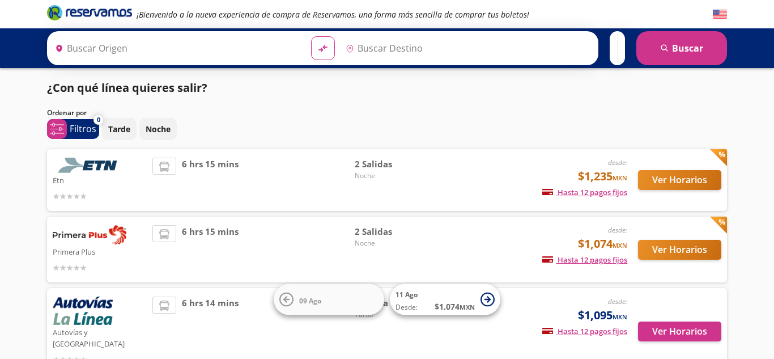
type input "Toluca, [GEOGRAPHIC_DATA]"
type input "[GEOGRAPHIC_DATA], [GEOGRAPHIC_DATA]"
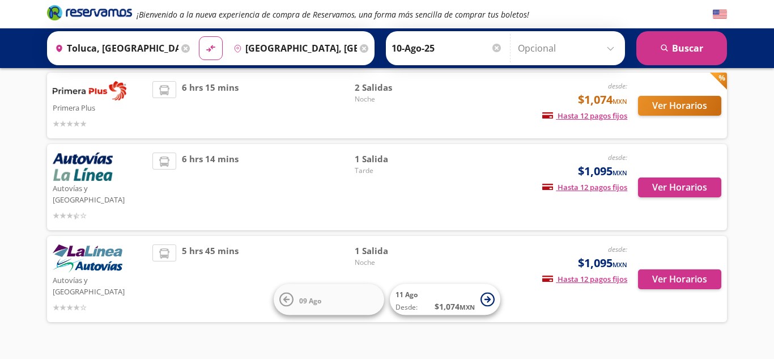
scroll to position [147, 0]
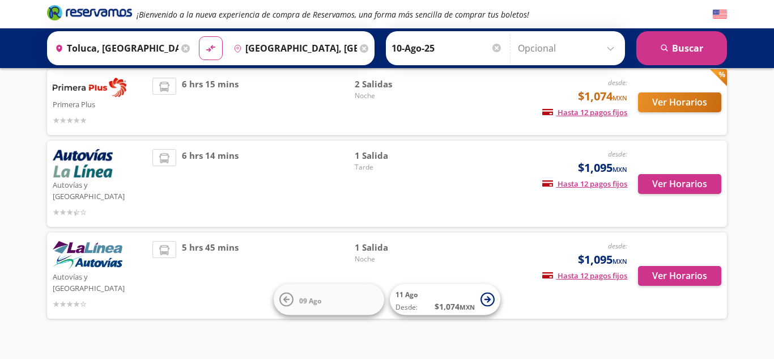
click at [84, 269] on p "Autovías y [GEOGRAPHIC_DATA]" at bounding box center [100, 281] width 94 height 24
click at [670, 266] on button "Ver Horarios" at bounding box center [679, 276] width 83 height 20
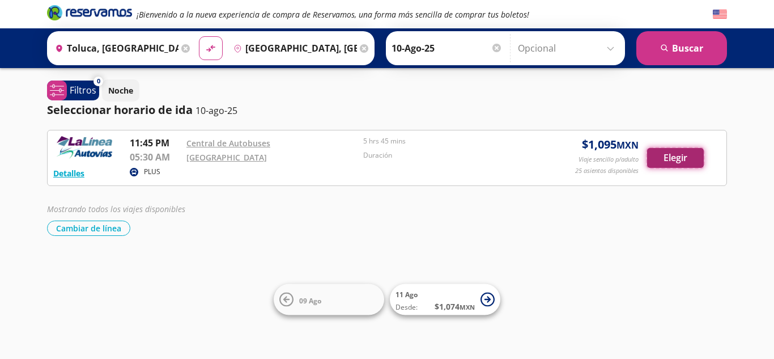
click at [672, 155] on button "Elegir" at bounding box center [675, 158] width 57 height 20
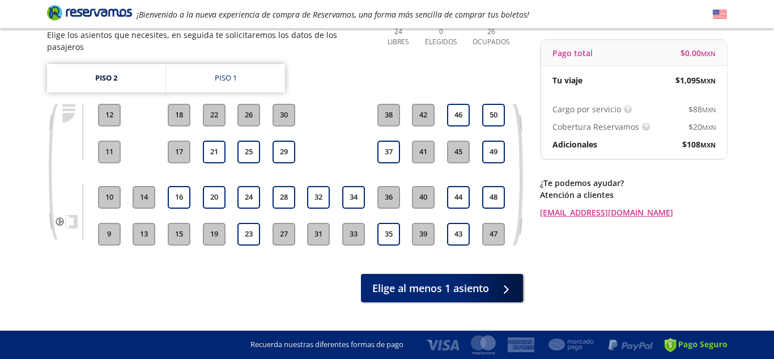
scroll to position [104, 0]
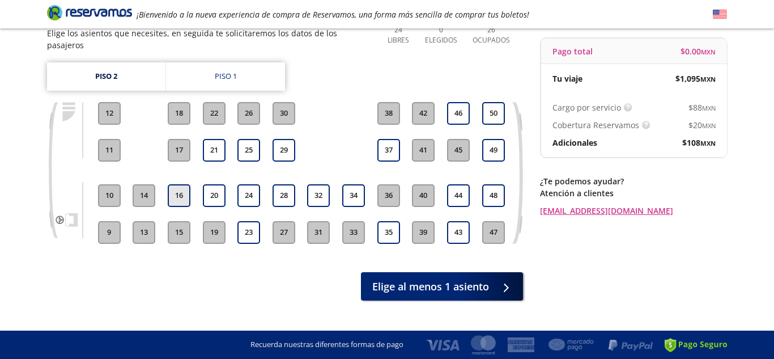
click at [175, 185] on button "16" at bounding box center [179, 195] width 23 height 23
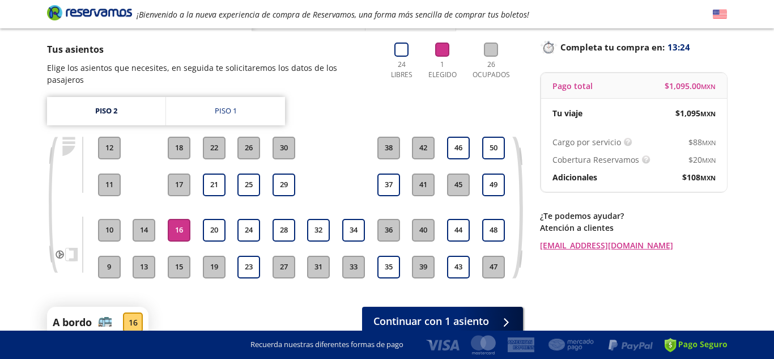
scroll to position [70, 0]
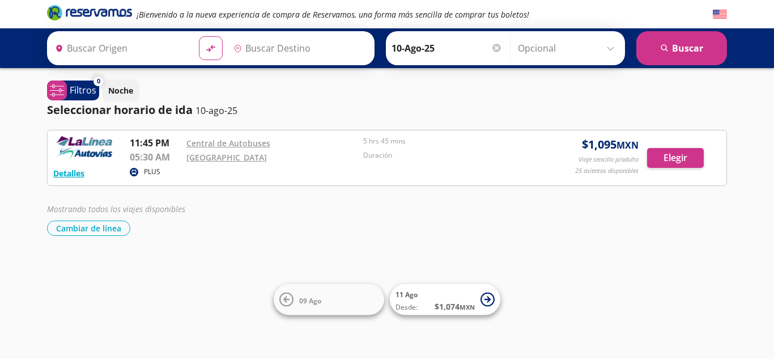
type input "Toluca, [GEOGRAPHIC_DATA]"
type input "[GEOGRAPHIC_DATA], [GEOGRAPHIC_DATA]"
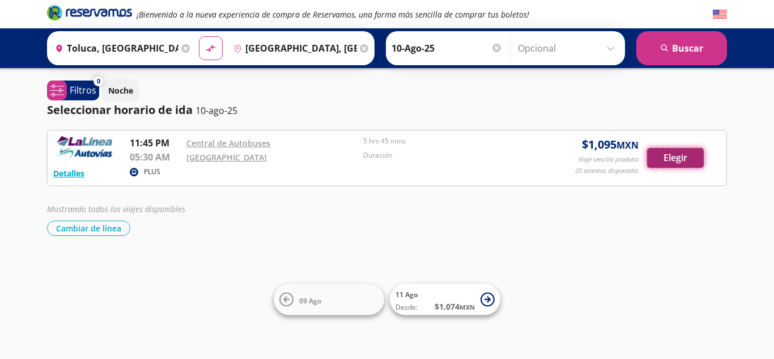
click at [681, 155] on button "Elegir" at bounding box center [675, 158] width 57 height 20
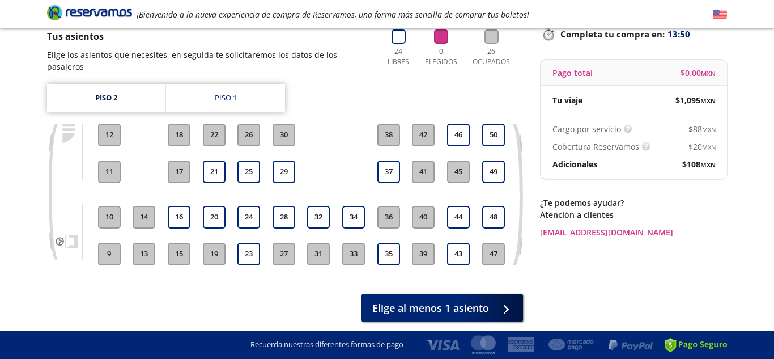
scroll to position [83, 0]
click at [193, 94] on link "Piso 1" at bounding box center [225, 97] width 119 height 28
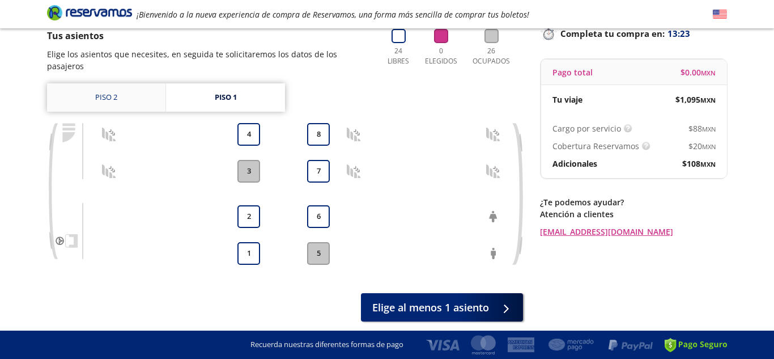
click at [104, 91] on link "Piso 2" at bounding box center [106, 97] width 118 height 28
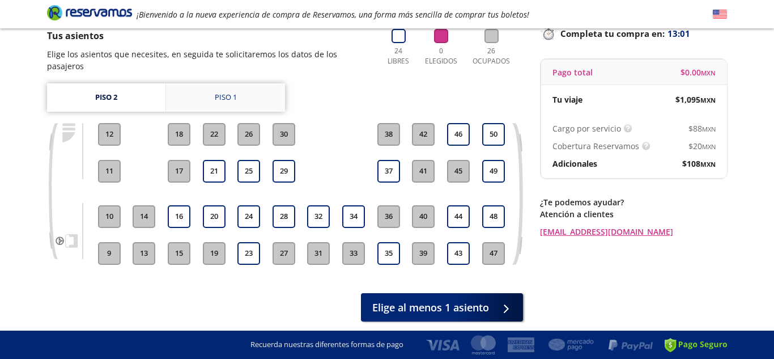
click at [206, 88] on link "Piso 1" at bounding box center [225, 97] width 119 height 28
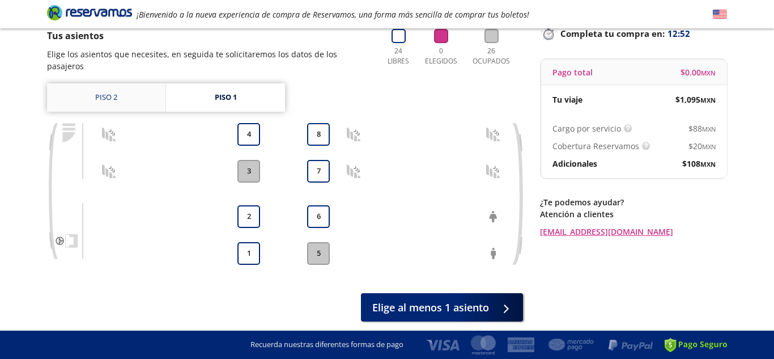
click at [79, 83] on link "Piso 2" at bounding box center [106, 97] width 118 height 28
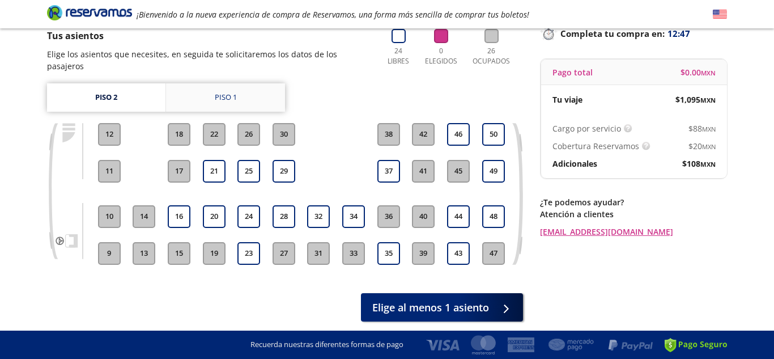
click at [235, 92] on div "Piso 1" at bounding box center [226, 97] width 22 height 11
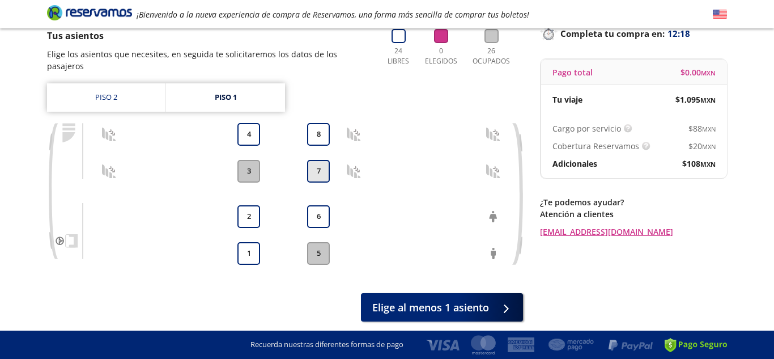
click at [315, 160] on button "7" at bounding box center [318, 171] width 23 height 23
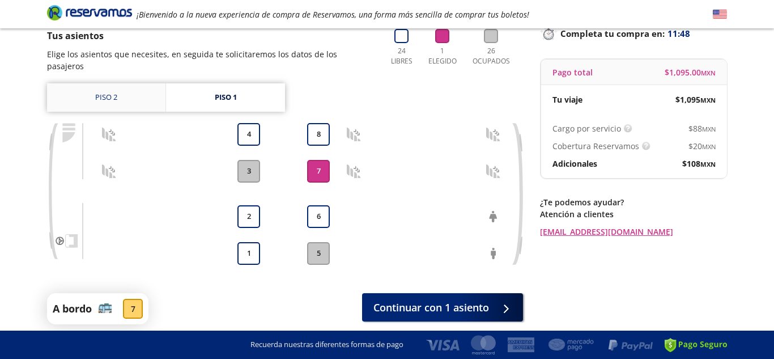
click at [100, 91] on link "Piso 2" at bounding box center [106, 97] width 118 height 28
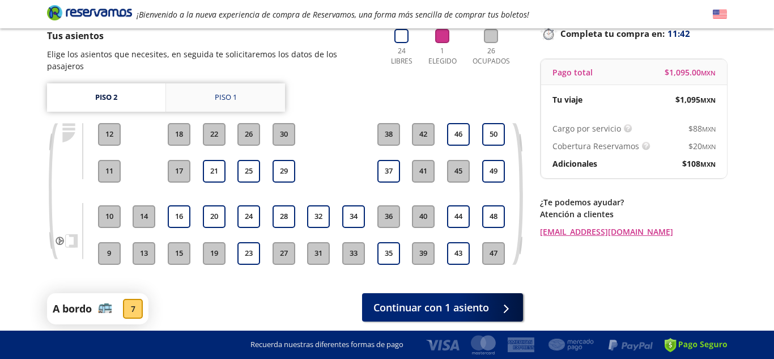
click at [207, 87] on link "Piso 1" at bounding box center [225, 97] width 119 height 28
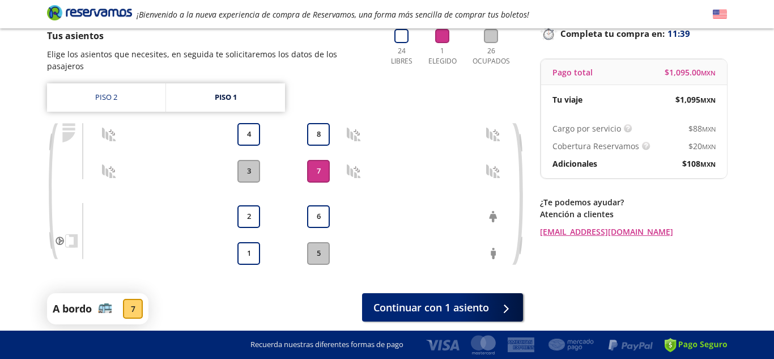
click at [315, 162] on button "7" at bounding box center [318, 171] width 23 height 23
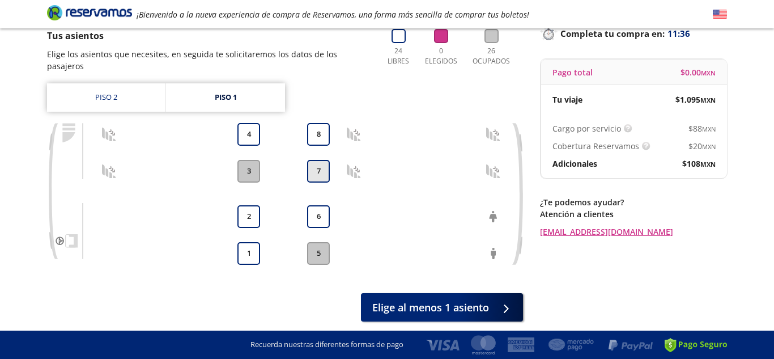
click at [314, 160] on button "7" at bounding box center [318, 171] width 23 height 23
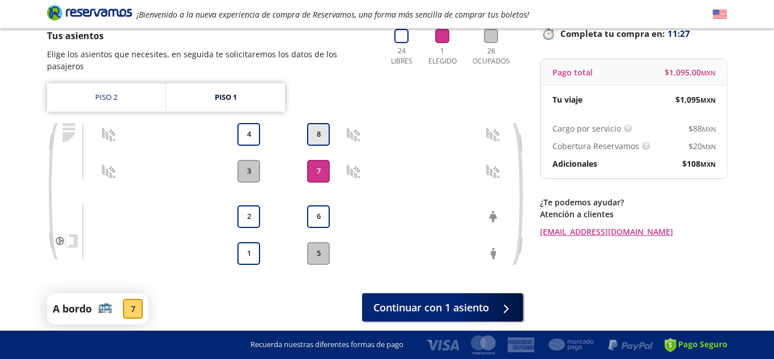
click at [320, 123] on button "8" at bounding box center [318, 134] width 23 height 23
click at [312, 160] on button "7" at bounding box center [318, 171] width 23 height 23
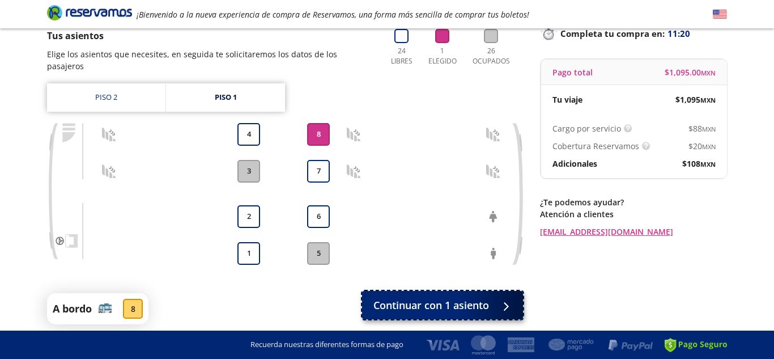
click at [431, 298] on span "Continuar con 1 asiento" at bounding box center [432, 305] width 116 height 15
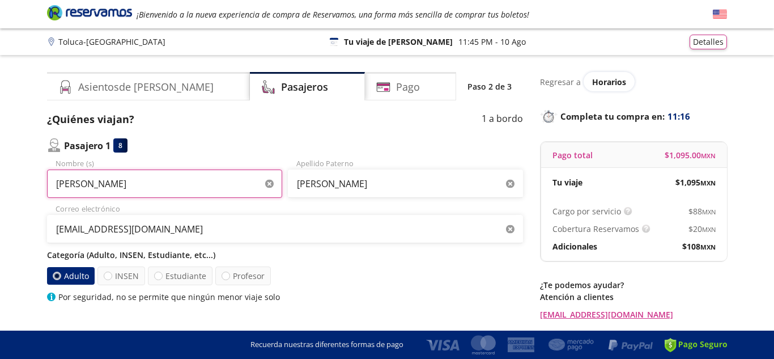
click at [120, 184] on input "[PERSON_NAME]" at bounding box center [164, 184] width 235 height 28
type input "C"
type input "Selestino"
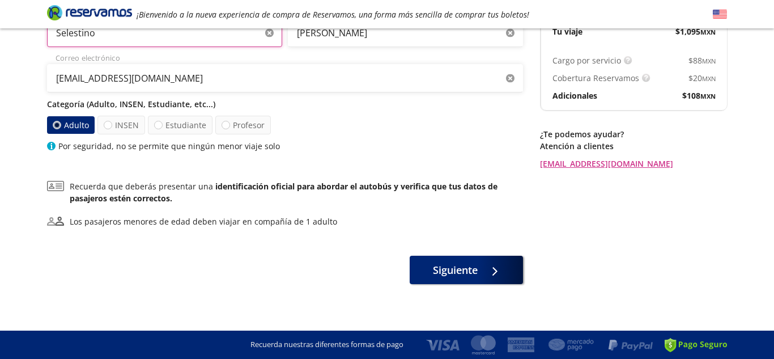
scroll to position [155, 0]
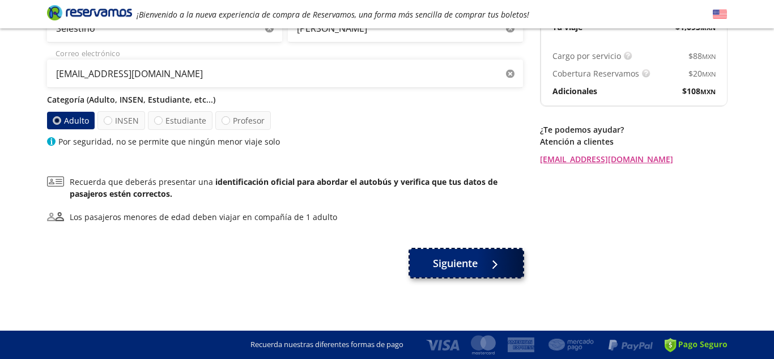
click at [444, 271] on span "Siguiente" at bounding box center [455, 263] width 45 height 15
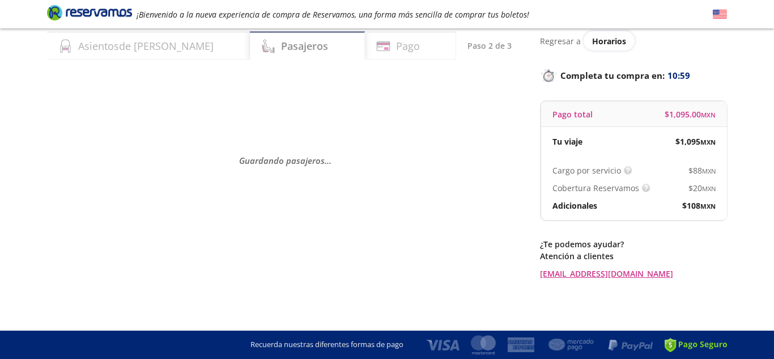
scroll to position [0, 0]
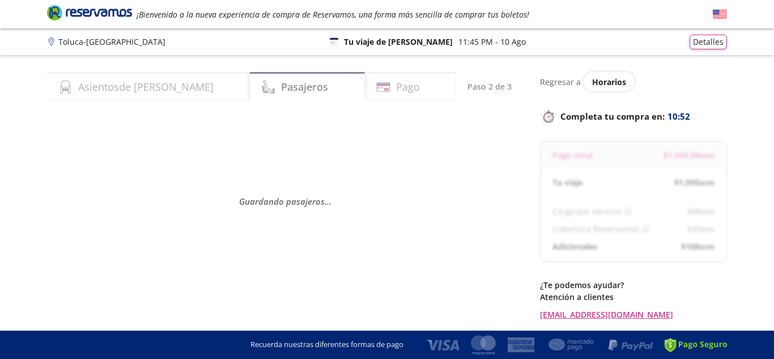
select select "MX"
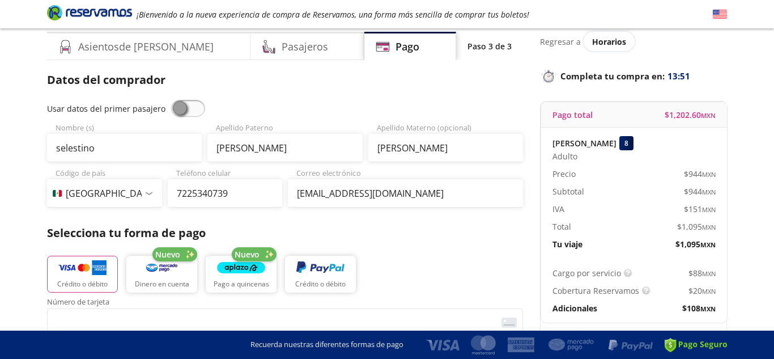
scroll to position [37, 0]
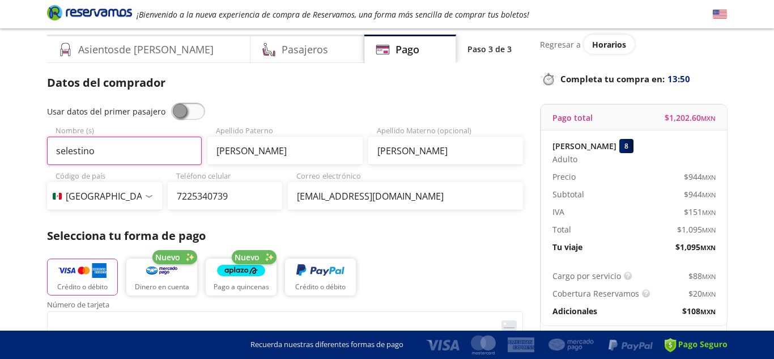
click at [96, 149] on input "selestino" at bounding box center [124, 151] width 155 height 28
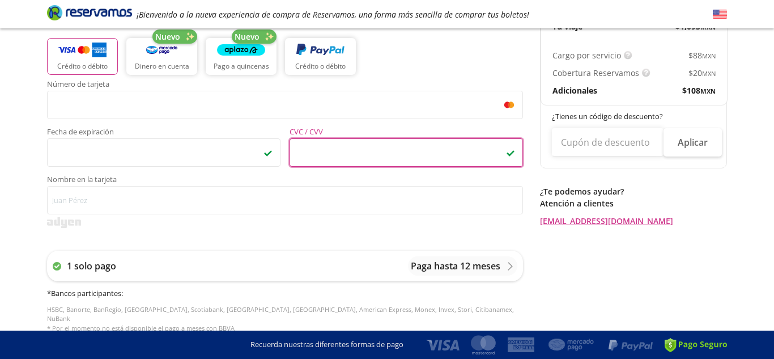
scroll to position [266, 0]
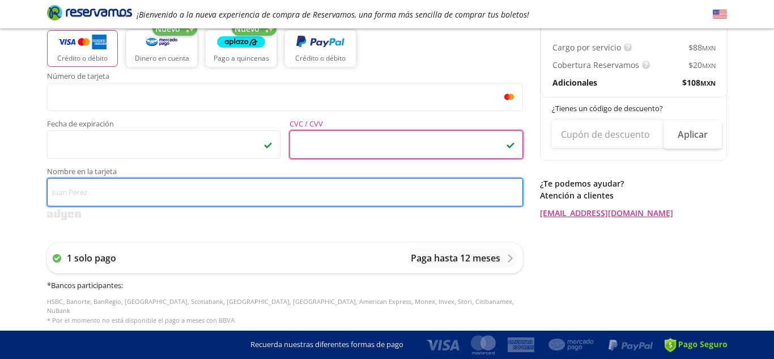
click at [67, 187] on input "Nombre en la tarjeta" at bounding box center [285, 192] width 476 height 28
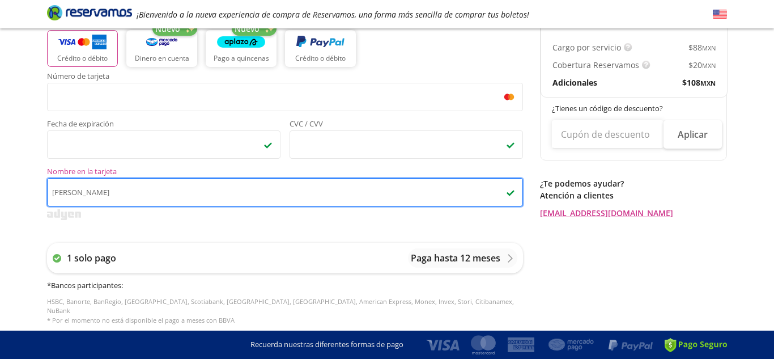
click at [116, 194] on input "[PERSON_NAME]" at bounding box center [285, 192] width 476 height 28
type input "[PERSON_NAME]"
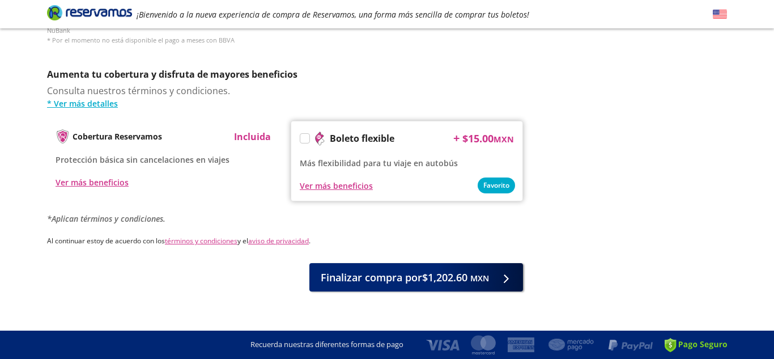
scroll to position [549, 0]
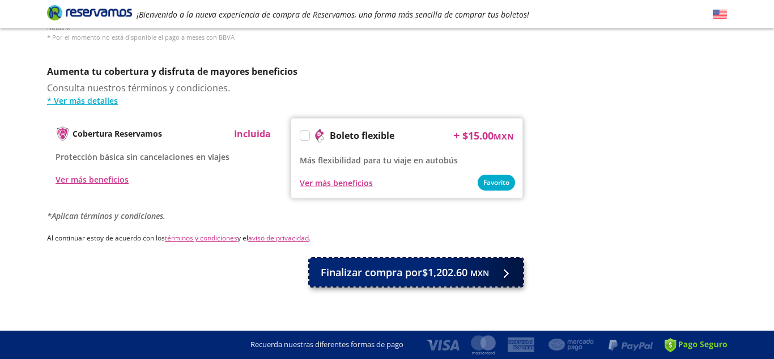
click at [359, 265] on span "Finalizar compra por $1,202.60 MXN" at bounding box center [405, 272] width 168 height 15
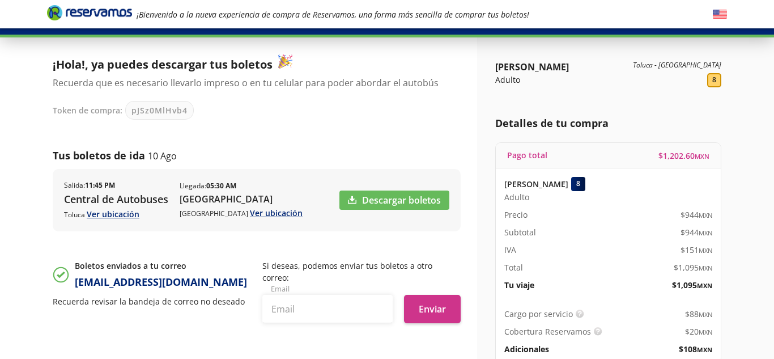
scroll to position [49, 0]
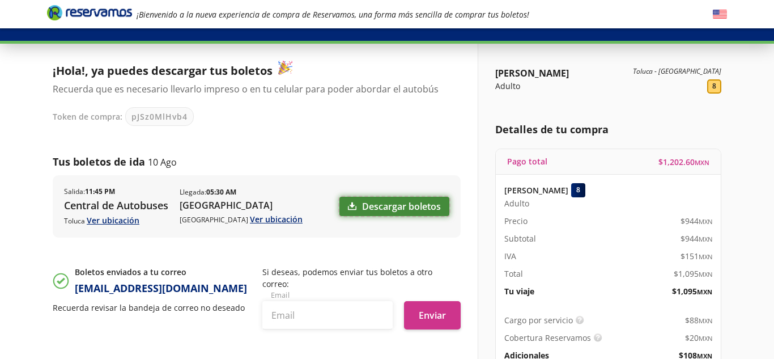
click at [371, 206] on link "Descargar boletos" at bounding box center [395, 206] width 110 height 19
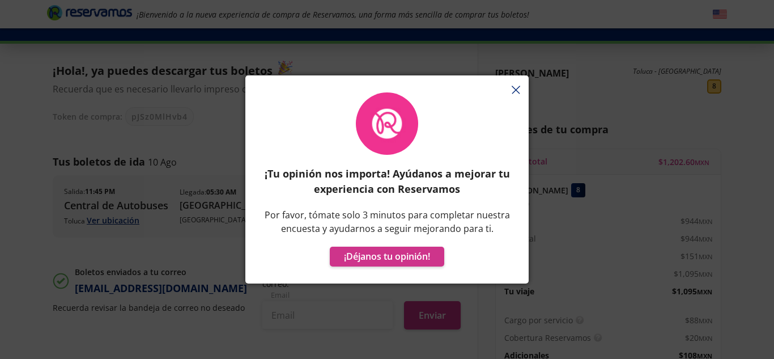
click at [514, 92] on div "¡Tu opinión nos importa! Ayúdanos a mejorar tu experiencia con Reservamos Por f…" at bounding box center [386, 185] width 283 height 197
click at [514, 89] on div "¡Tu opinión nos importa! Ayúdanos a mejorar tu experiencia con Reservamos Por f…" at bounding box center [386, 185] width 283 height 197
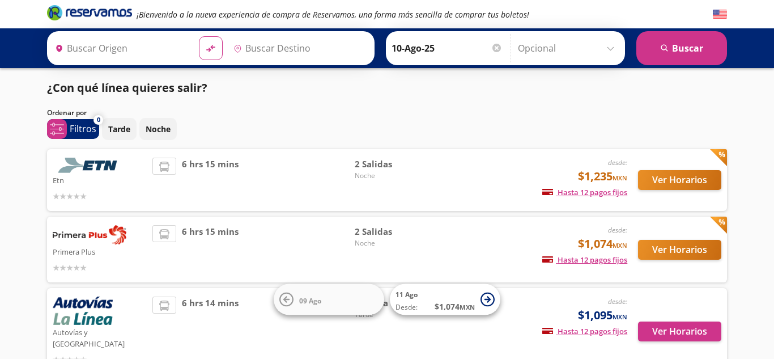
type input "Toluca, [GEOGRAPHIC_DATA]"
type input "[GEOGRAPHIC_DATA], [GEOGRAPHIC_DATA]"
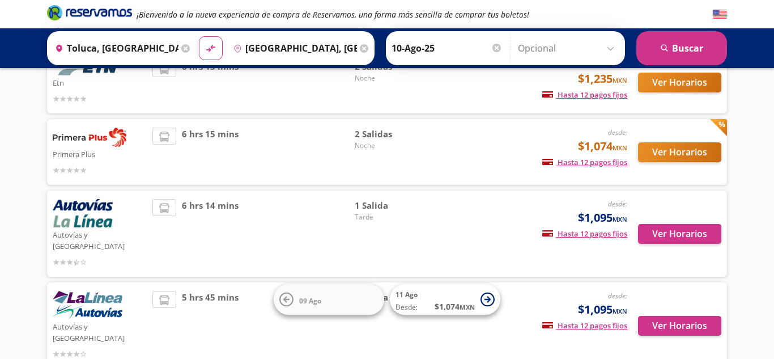
scroll to position [147, 0]
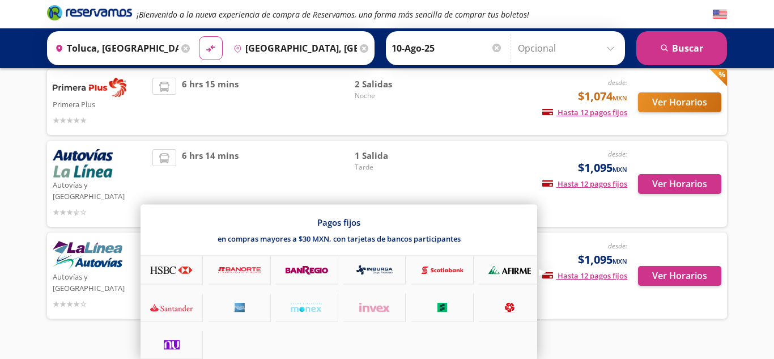
click at [412, 256] on div at bounding box center [443, 270] width 62 height 28
click at [642, 261] on div at bounding box center [387, 179] width 774 height 359
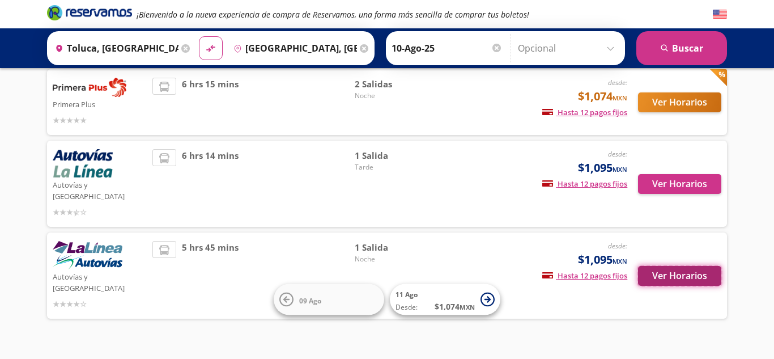
click at [653, 266] on button "Ver Horarios" at bounding box center [679, 276] width 83 height 20
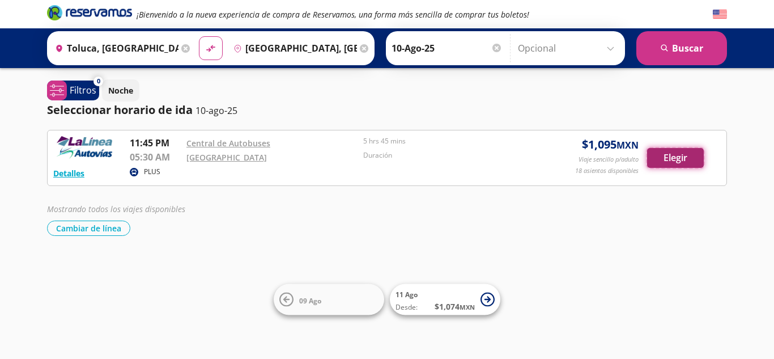
click at [675, 159] on button "Elegir" at bounding box center [675, 158] width 57 height 20
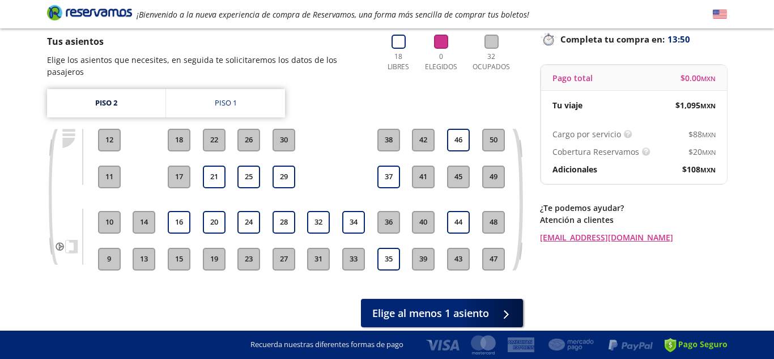
scroll to position [85, 0]
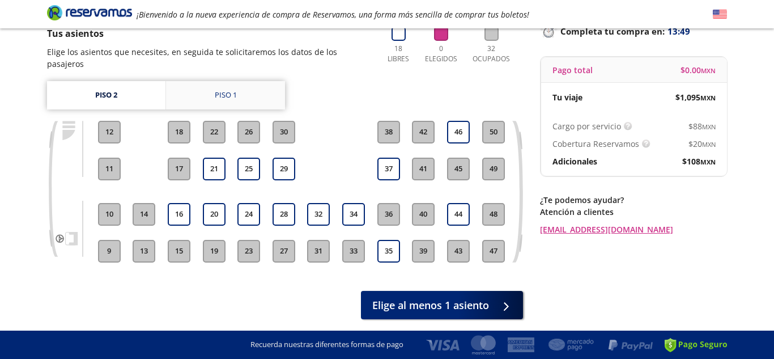
click at [200, 81] on link "Piso 1" at bounding box center [225, 95] width 119 height 28
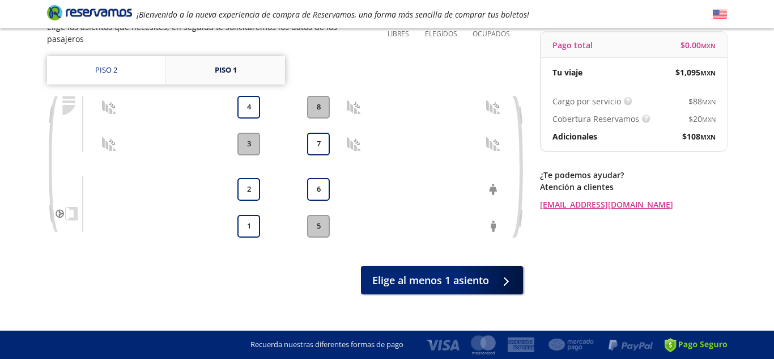
scroll to position [113, 0]
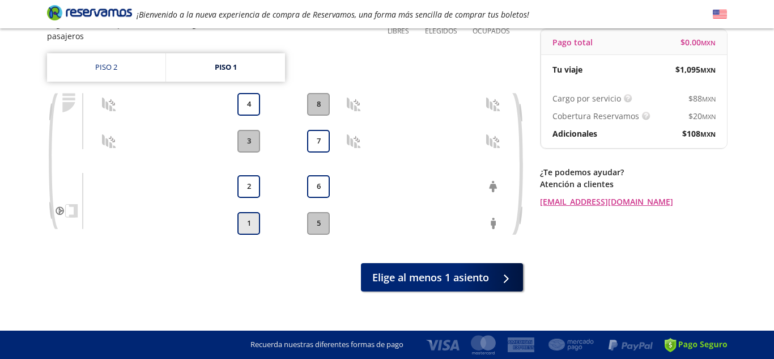
click at [249, 217] on button "1" at bounding box center [249, 223] width 23 height 23
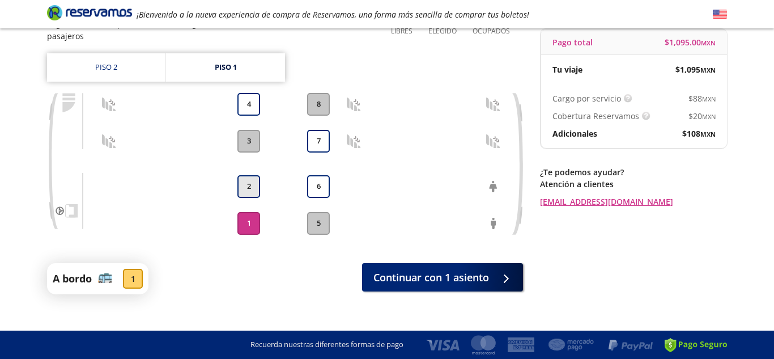
click at [251, 183] on button "2" at bounding box center [249, 186] width 23 height 23
click at [249, 95] on button "4" at bounding box center [249, 104] width 23 height 23
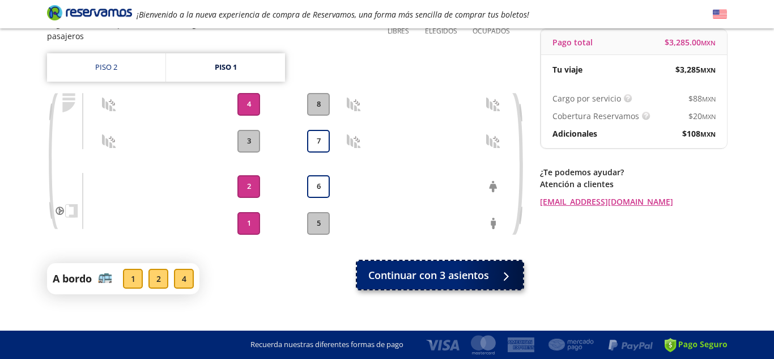
click at [394, 268] on span "Continuar con 3 asientos" at bounding box center [428, 275] width 121 height 15
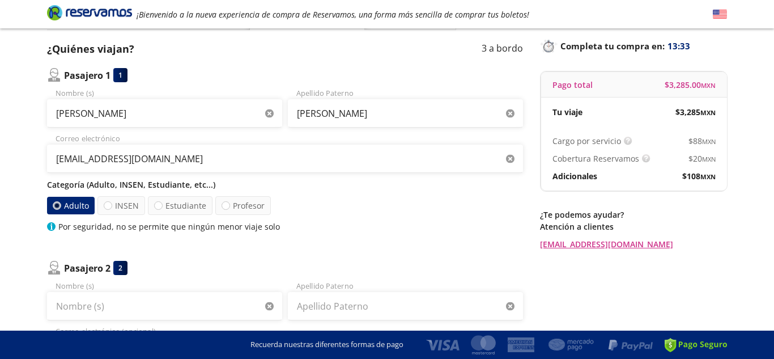
scroll to position [69, 0]
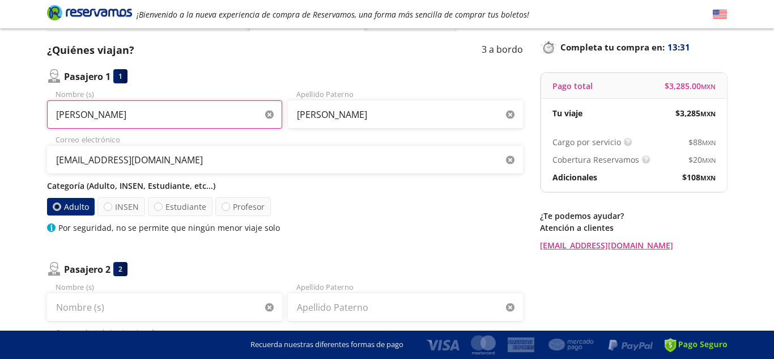
click at [146, 112] on input "Selestino" at bounding box center [164, 114] width 235 height 28
type input "S"
type input "a"
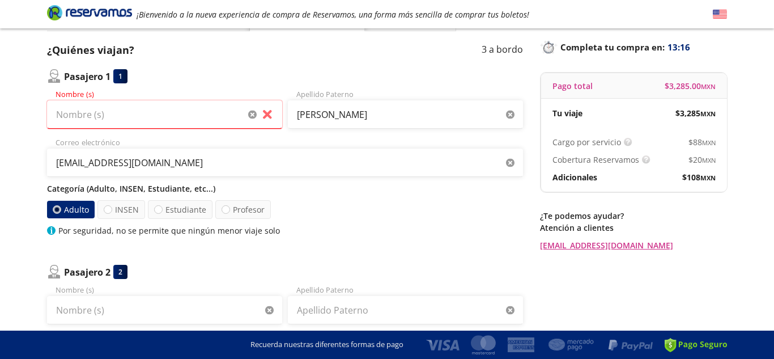
click at [385, 205] on div "Adulto INSEN Estudiante Profesor" at bounding box center [285, 209] width 476 height 19
click at [94, 121] on input "Nombre (s)" at bounding box center [164, 114] width 235 height 28
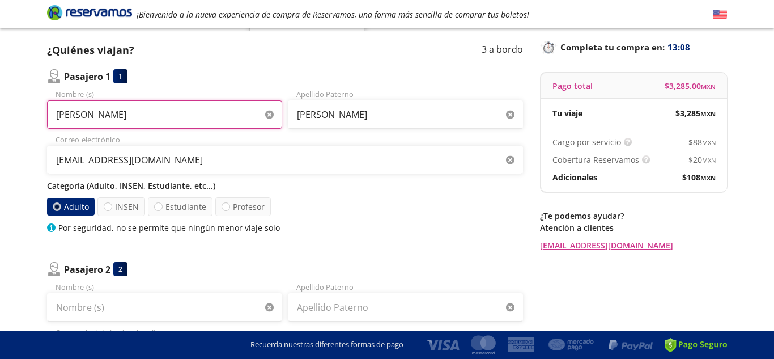
type input "Alejandro"
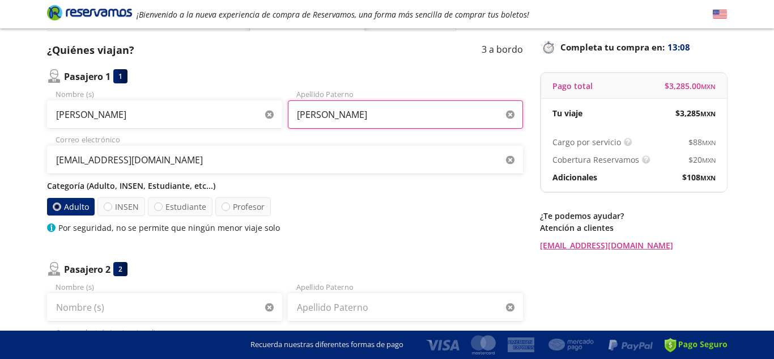
click at [334, 121] on input "[PERSON_NAME]" at bounding box center [405, 114] width 235 height 28
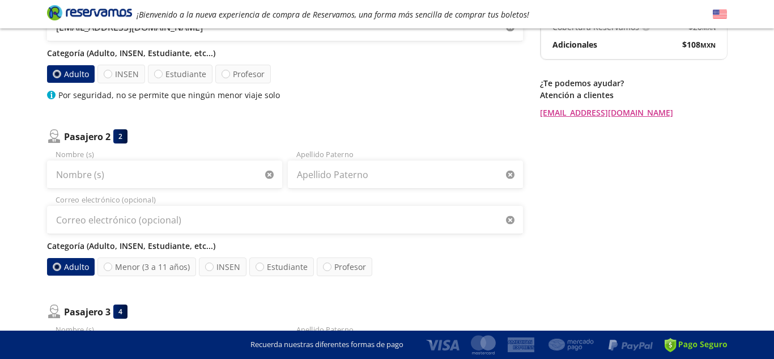
scroll to position [205, 0]
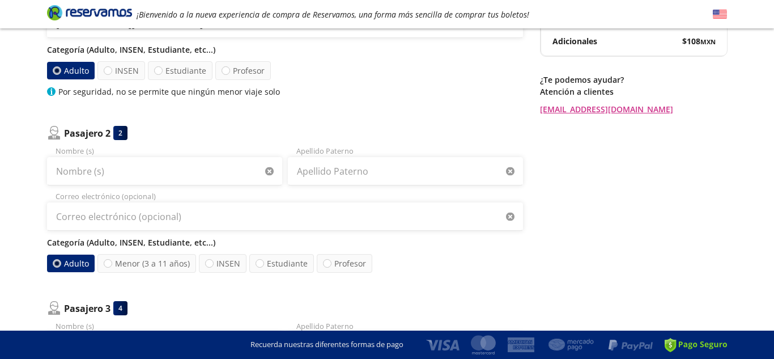
type input "Gomez Rodriguez"
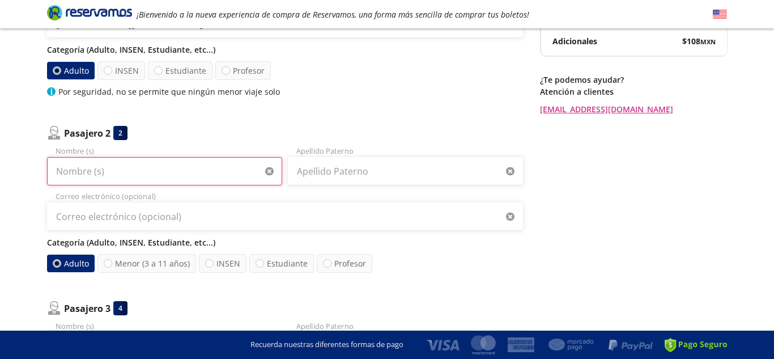
click at [63, 170] on input "Nombre (s)" at bounding box center [164, 171] width 235 height 28
type input "Alberto"
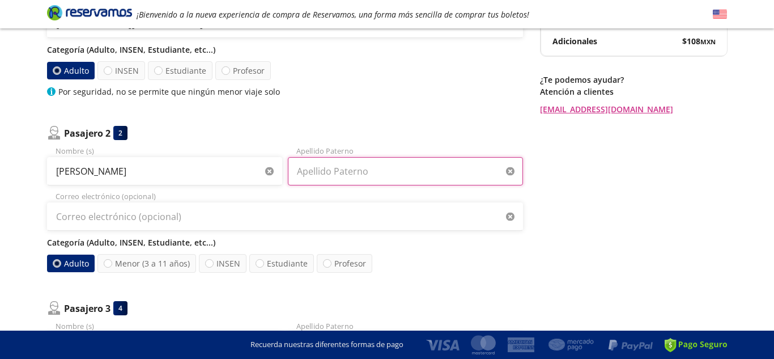
click at [378, 174] on input "Apellido Paterno" at bounding box center [405, 171] width 235 height 28
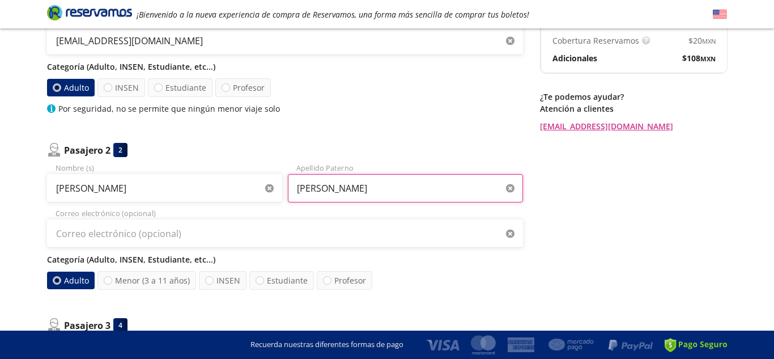
scroll to position [189, 0]
type input "Martinez Gonzalez"
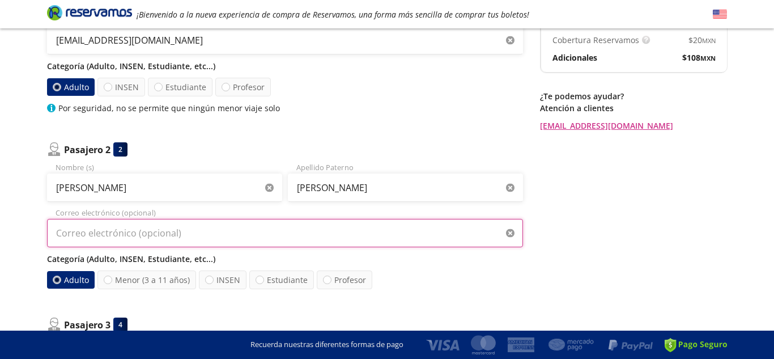
click at [66, 239] on input "Correo electrónico (opcional)" at bounding box center [285, 233] width 476 height 28
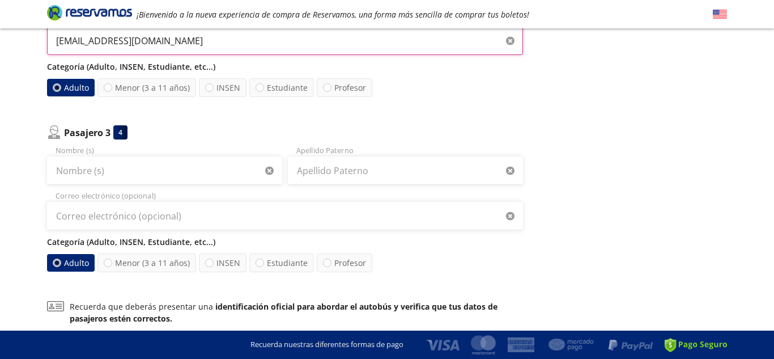
scroll to position [382, 0]
type input "[EMAIL_ADDRESS][DOMAIN_NAME]"
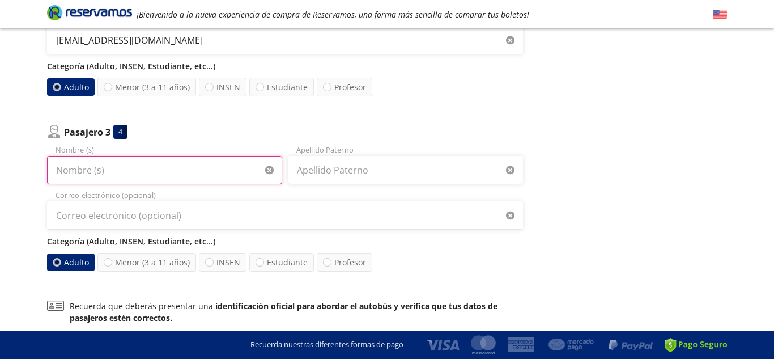
click at [63, 167] on input "Nombre (s)" at bounding box center [164, 170] width 235 height 28
type input "Alonso"
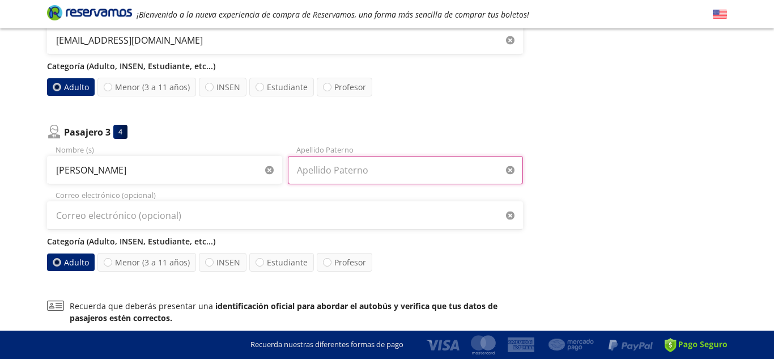
click at [420, 173] on input "Apellido Paterno" at bounding box center [405, 170] width 235 height 28
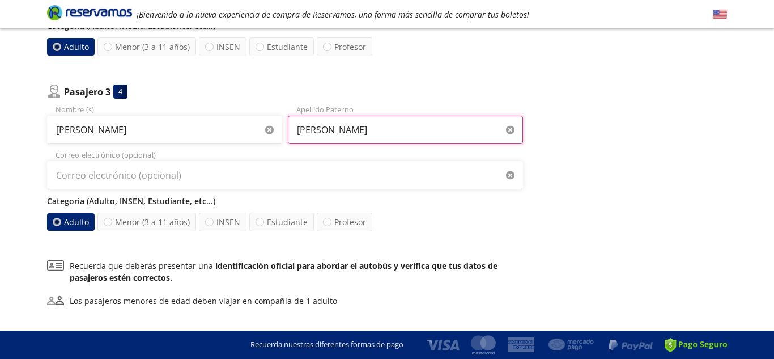
scroll to position [431, 0]
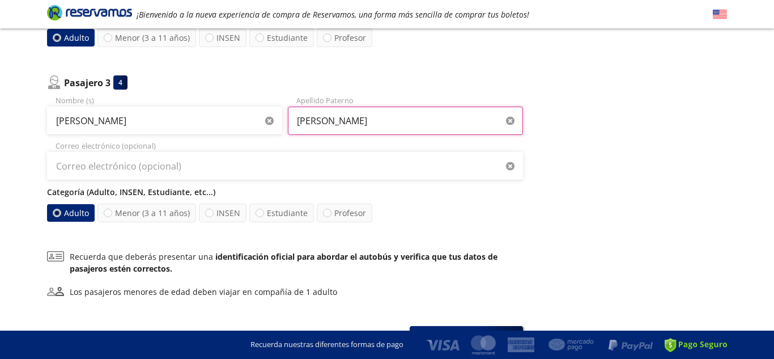
type input "Martinez Gonzalez"
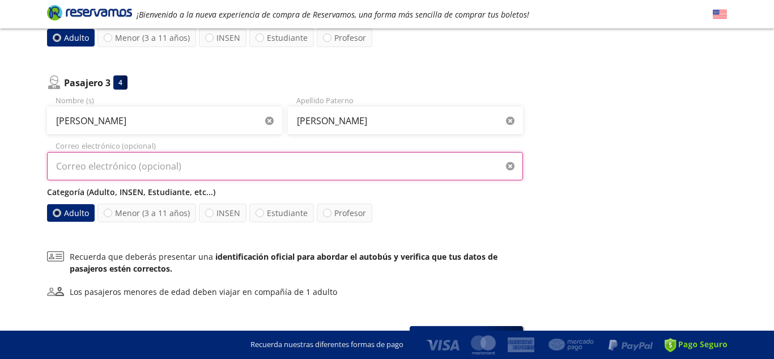
click at [67, 165] on input "Correo electrónico (opcional)" at bounding box center [285, 166] width 476 height 28
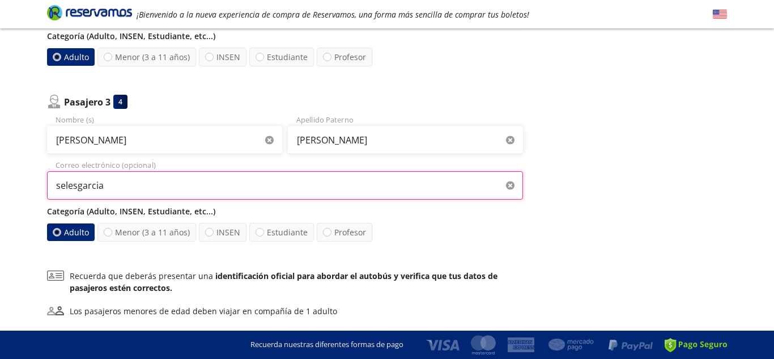
scroll to position [412, 0]
type input "[EMAIL_ADDRESS][DOMAIN_NAME]"
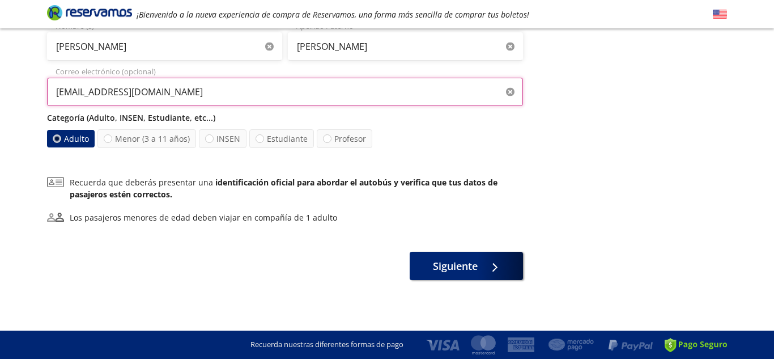
scroll to position [502, 0]
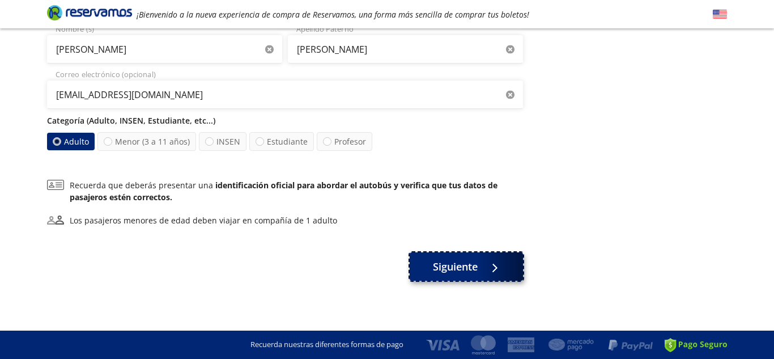
click at [430, 262] on button "Siguiente" at bounding box center [466, 266] width 113 height 28
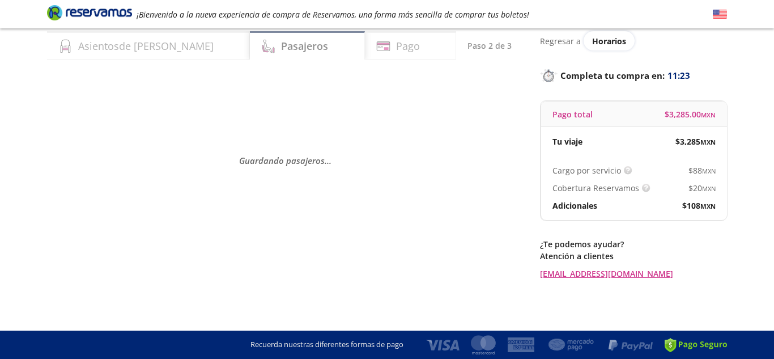
scroll to position [0, 0]
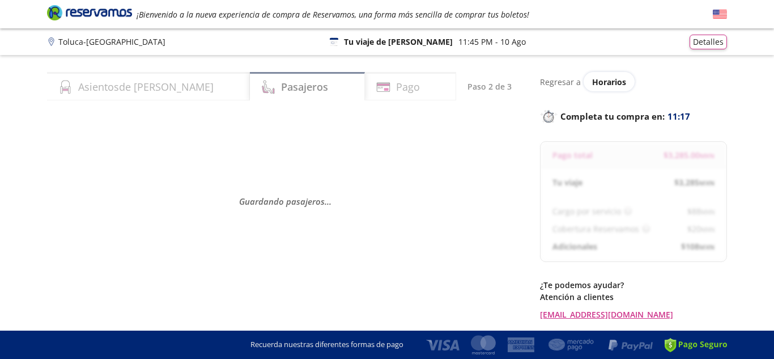
select select "MX"
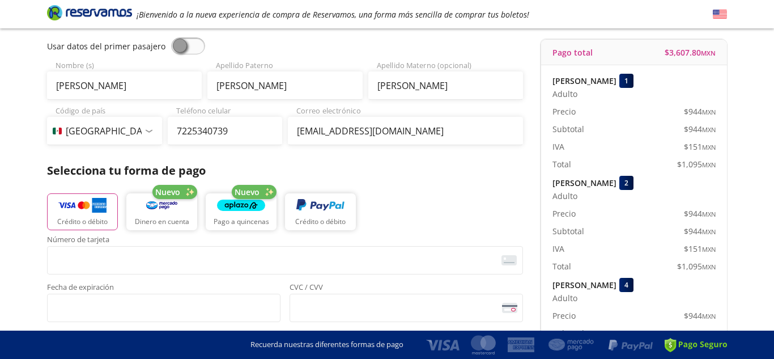
click at [0, 136] on div "Group 9 Created with Sketch. Pago Toluca - Guadalajara ¡Bienvenido a la nueva e…" at bounding box center [387, 355] width 774 height 917
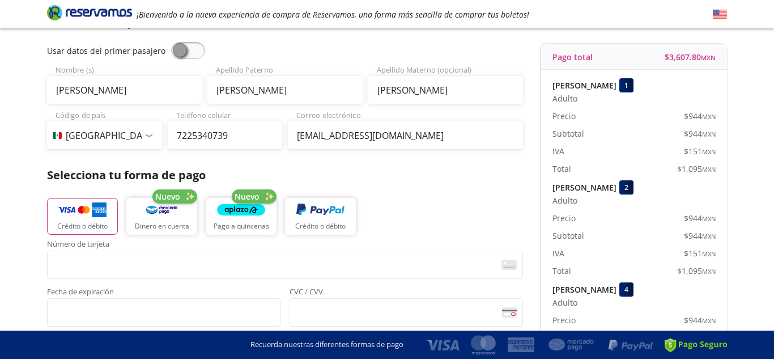
scroll to position [94, 0]
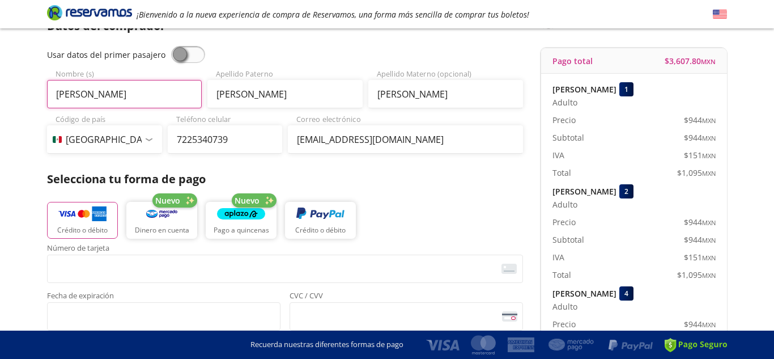
click at [117, 95] on input "selestino" at bounding box center [124, 94] width 155 height 28
type input "s"
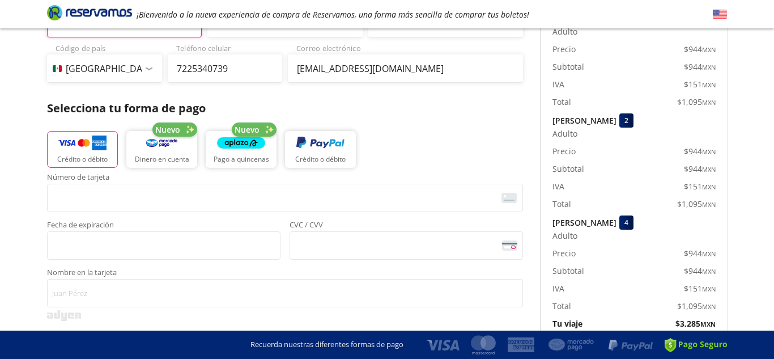
scroll to position [166, 0]
type input "[PERSON_NAME]"
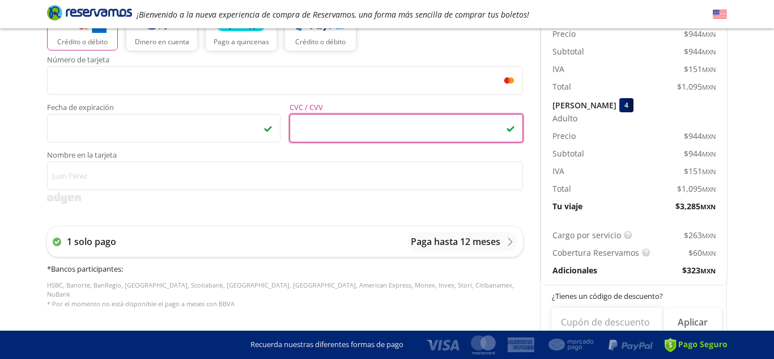
scroll to position [284, 0]
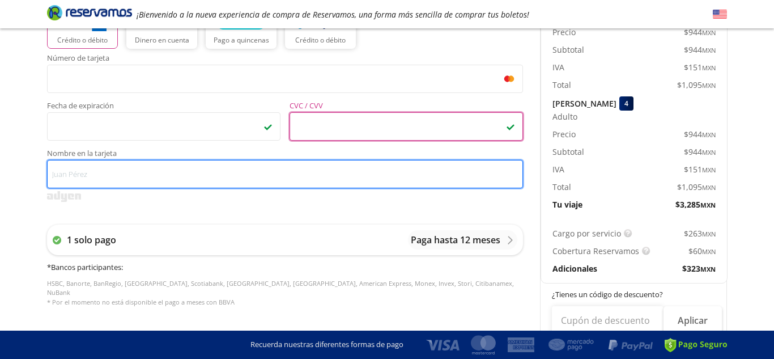
click at [75, 171] on input "Nombre en la tarjeta" at bounding box center [285, 174] width 476 height 28
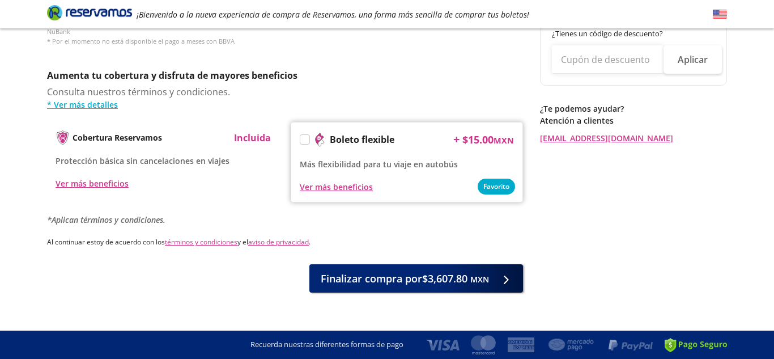
scroll to position [549, 0]
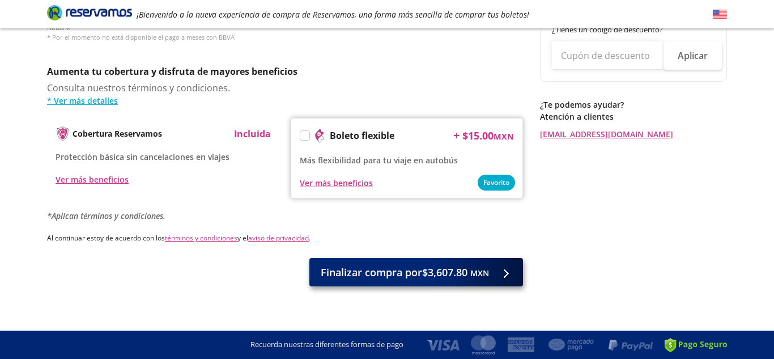
type input "[PERSON_NAME]"
click at [359, 268] on span "Finalizar compra por $3,607.80 MXN" at bounding box center [405, 272] width 168 height 15
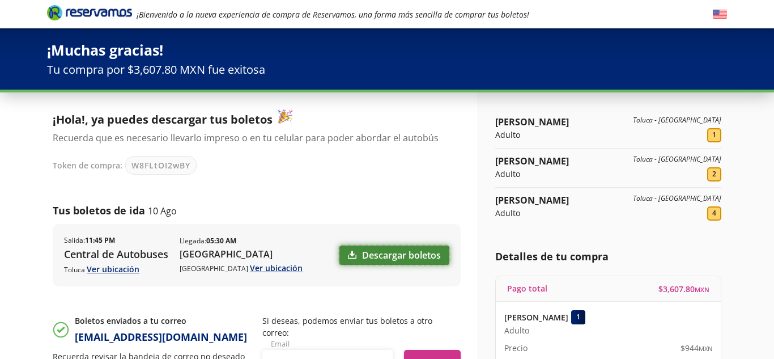
click at [358, 254] on link "Descargar boletos" at bounding box center [395, 254] width 110 height 19
